Goal: Information Seeking & Learning: Learn about a topic

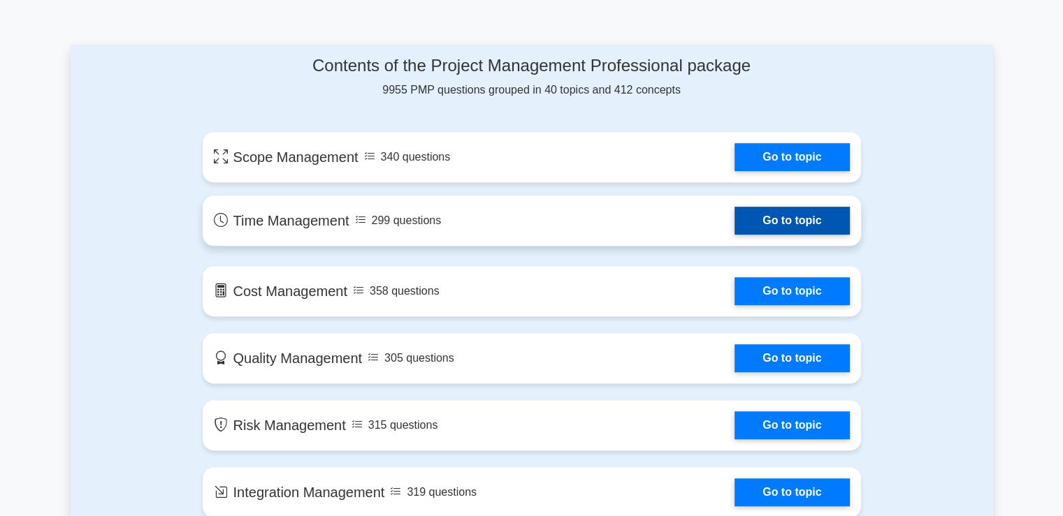
scroll to position [699, 0]
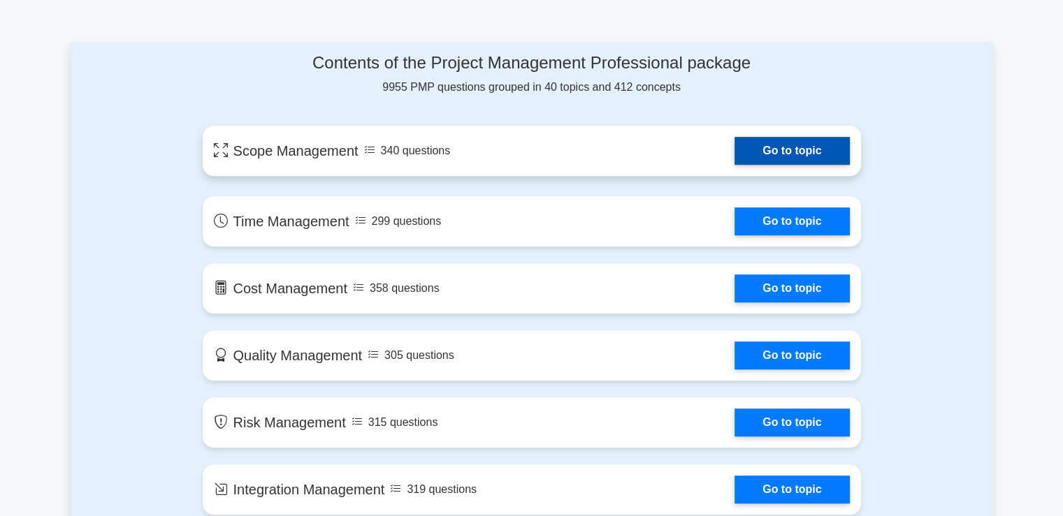
click at [797, 159] on link "Go to topic" at bounding box center [791, 151] width 115 height 28
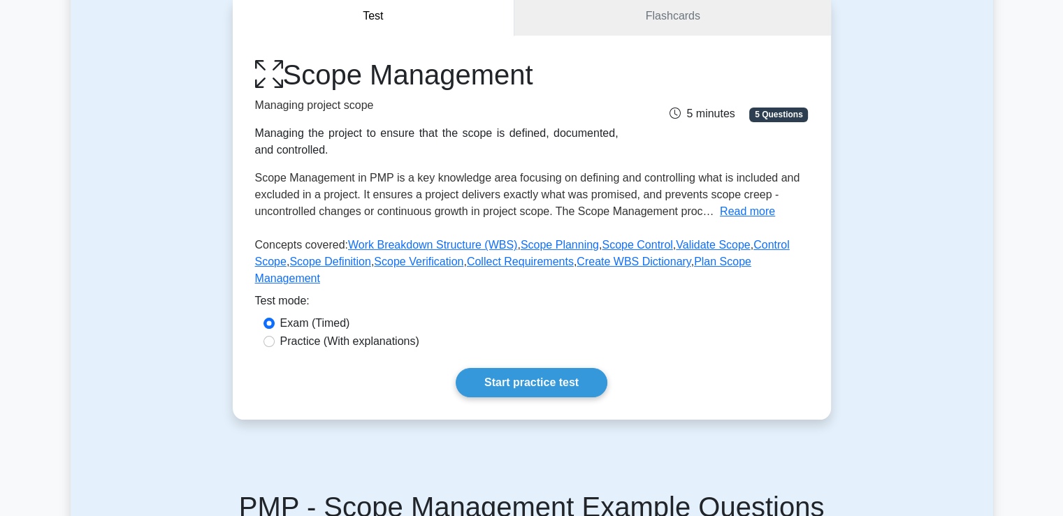
scroll to position [210, 0]
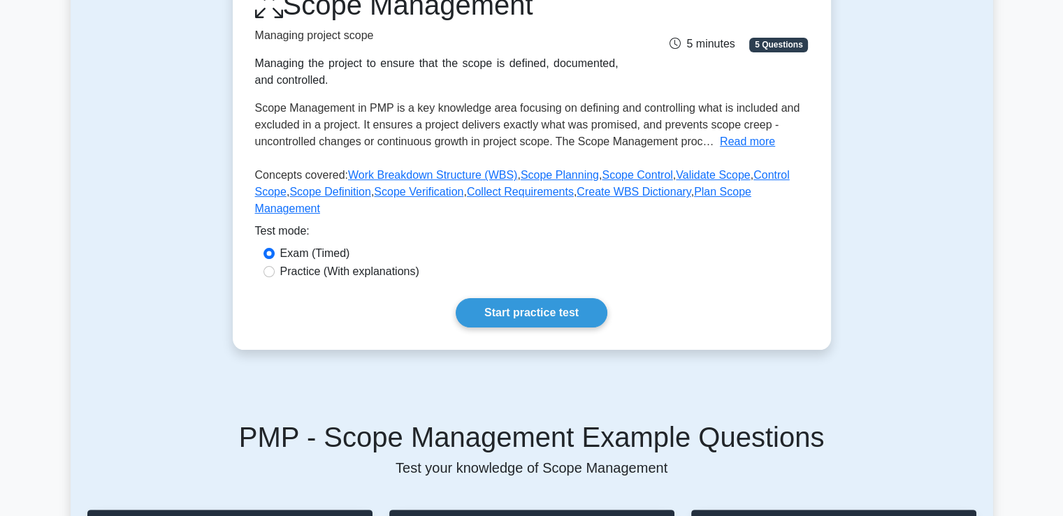
click at [532, 275] on div "Scope Management Managing project scope Managing the project to ensure that the…" at bounding box center [532, 158] width 598 height 384
click at [532, 298] on link "Start practice test" at bounding box center [532, 312] width 152 height 29
